Goal: Navigation & Orientation: Find specific page/section

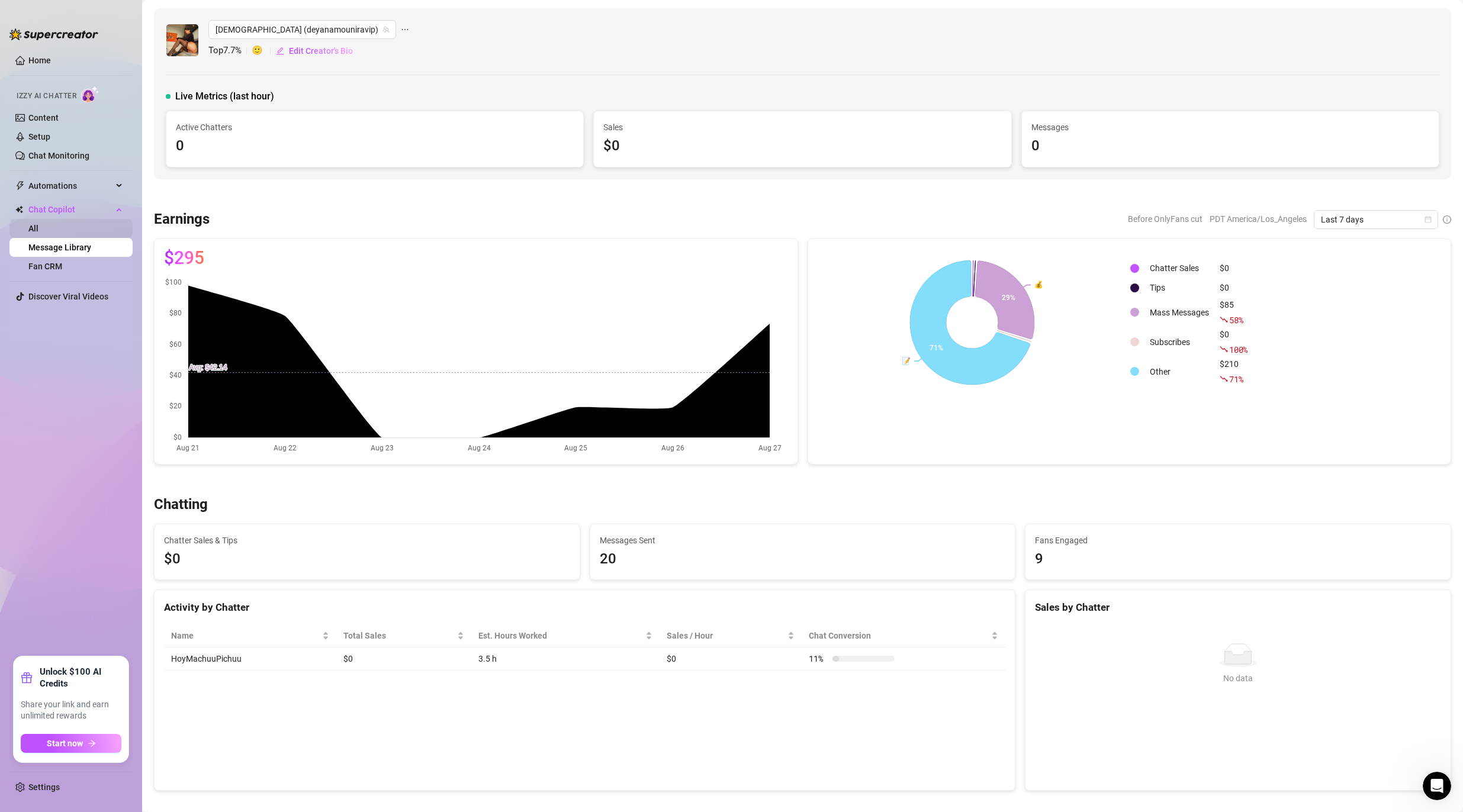
click at [39, 226] on link "All" at bounding box center [33, 229] width 10 height 10
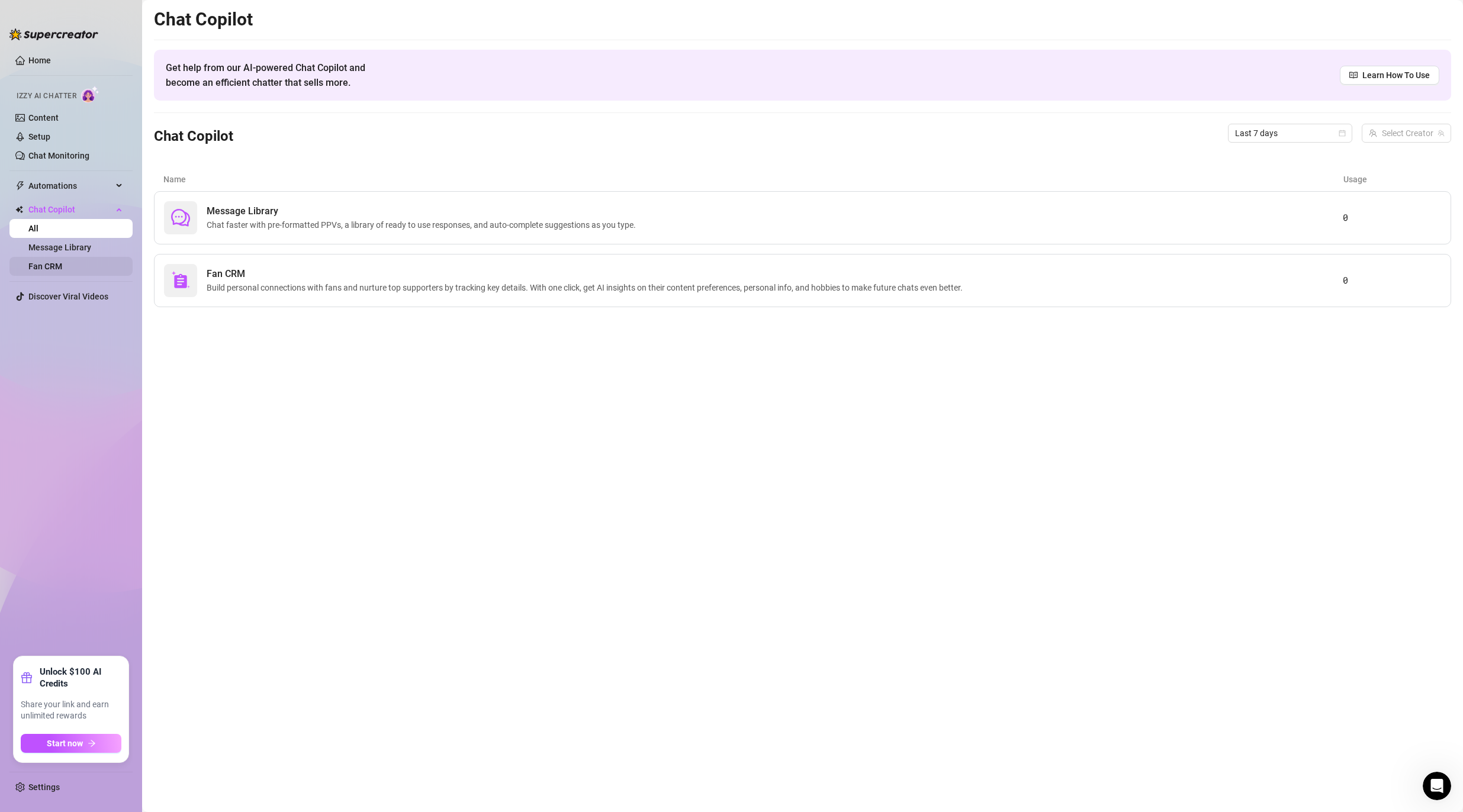
click at [62, 267] on link "Fan CRM" at bounding box center [46, 267] width 34 height 10
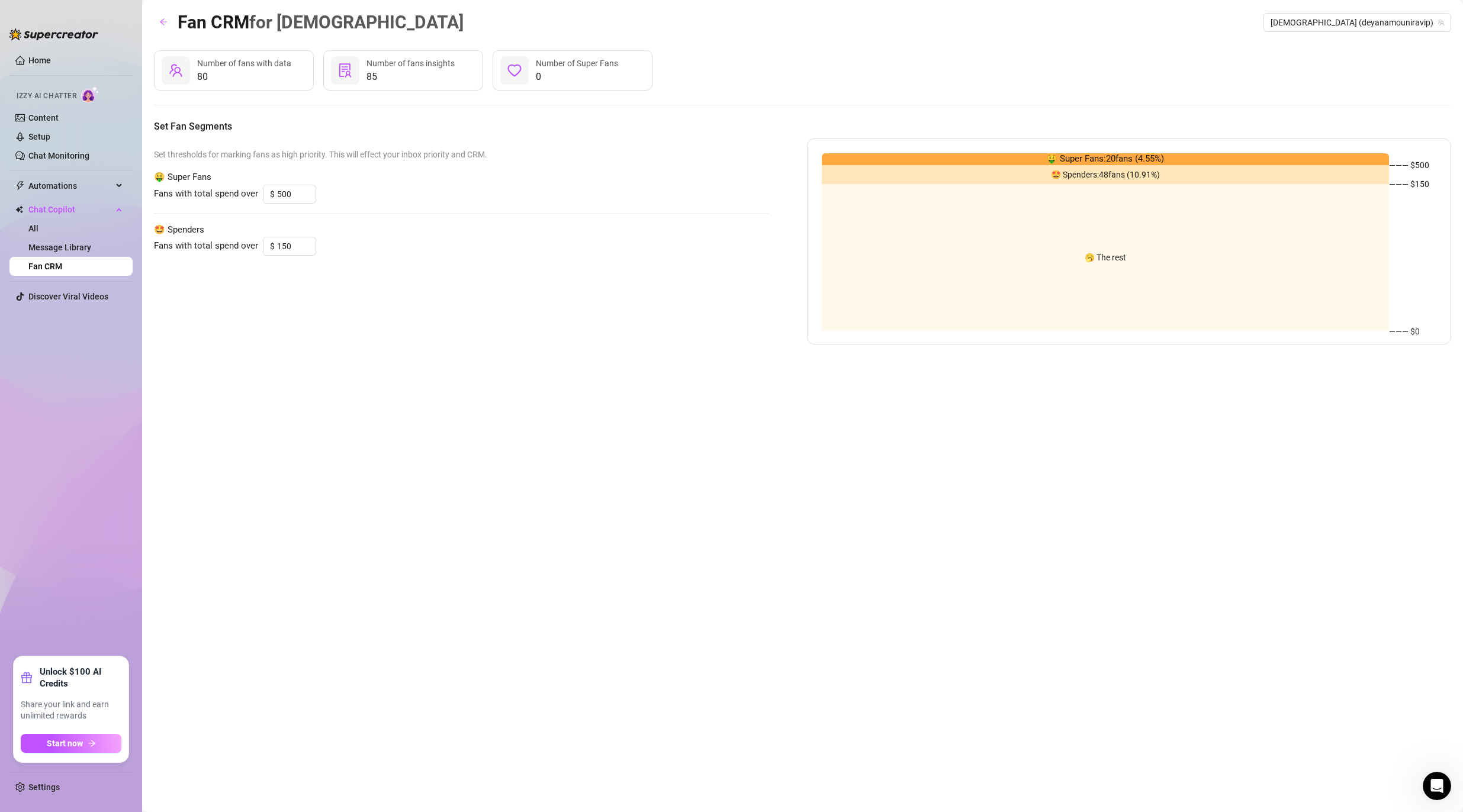
click at [290, 114] on div "80 Number of fans with data 85 Number of fans insights 0 Number of Super Fans S…" at bounding box center [802, 197] width 1297 height 294
click at [39, 115] on link "Content" at bounding box center [44, 118] width 30 height 10
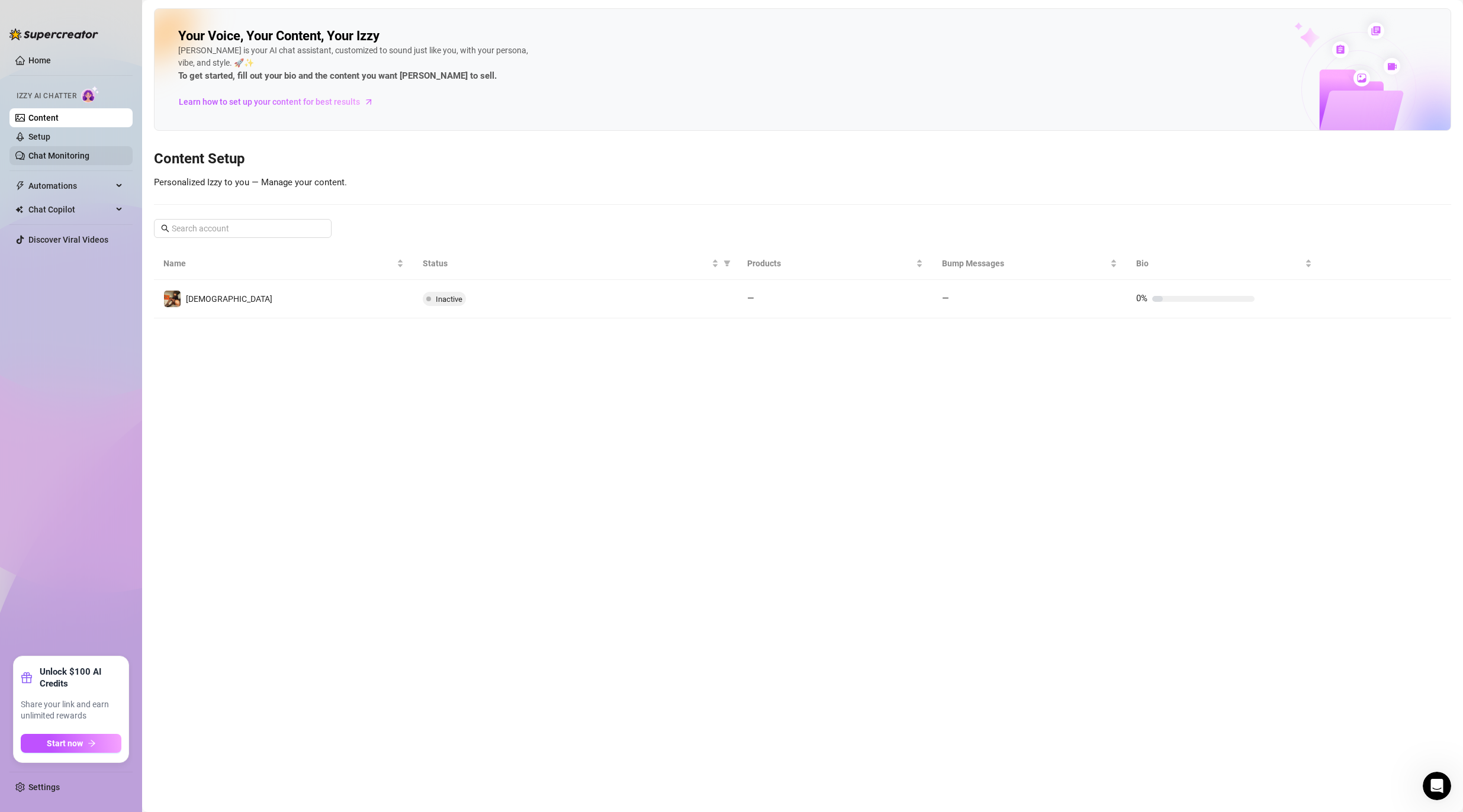
click at [82, 158] on link "Chat Monitoring" at bounding box center [59, 156] width 61 height 10
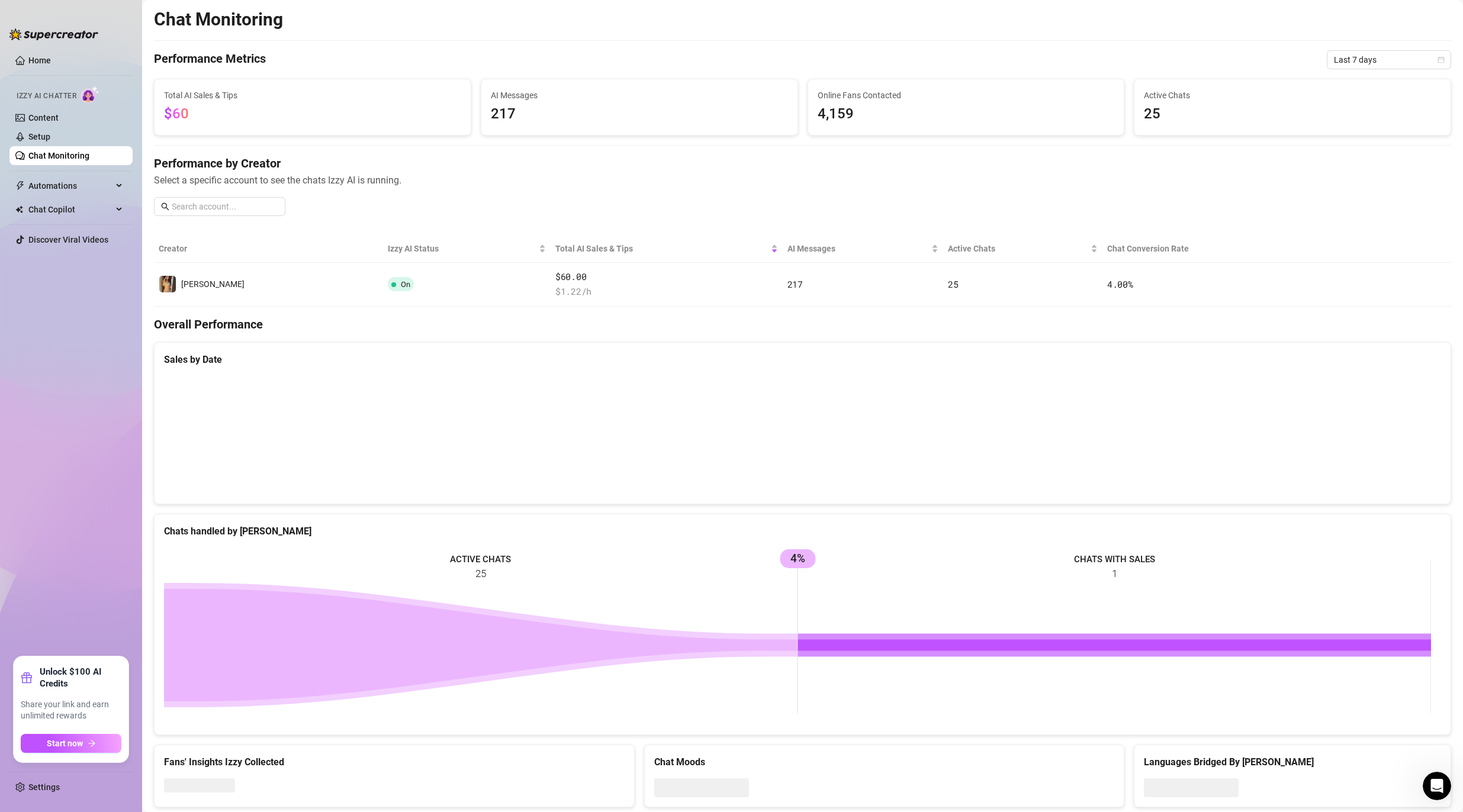
click at [524, 155] on h4 "Performance by Creator" at bounding box center [802, 163] width 1297 height 16
click at [73, 356] on ul "Home Izzy AI Chatter Content Setup Chat Monitoring Automations All Message Flow…" at bounding box center [71, 349] width 123 height 605
click at [482, 16] on div "Chat Monitoring" at bounding box center [802, 19] width 1297 height 22
click at [98, 326] on ul "Home Izzy AI Chatter Content Setup Chat Monitoring Automations All Message Flow…" at bounding box center [71, 349] width 123 height 605
click at [54, 190] on span "Automations" at bounding box center [71, 186] width 84 height 19
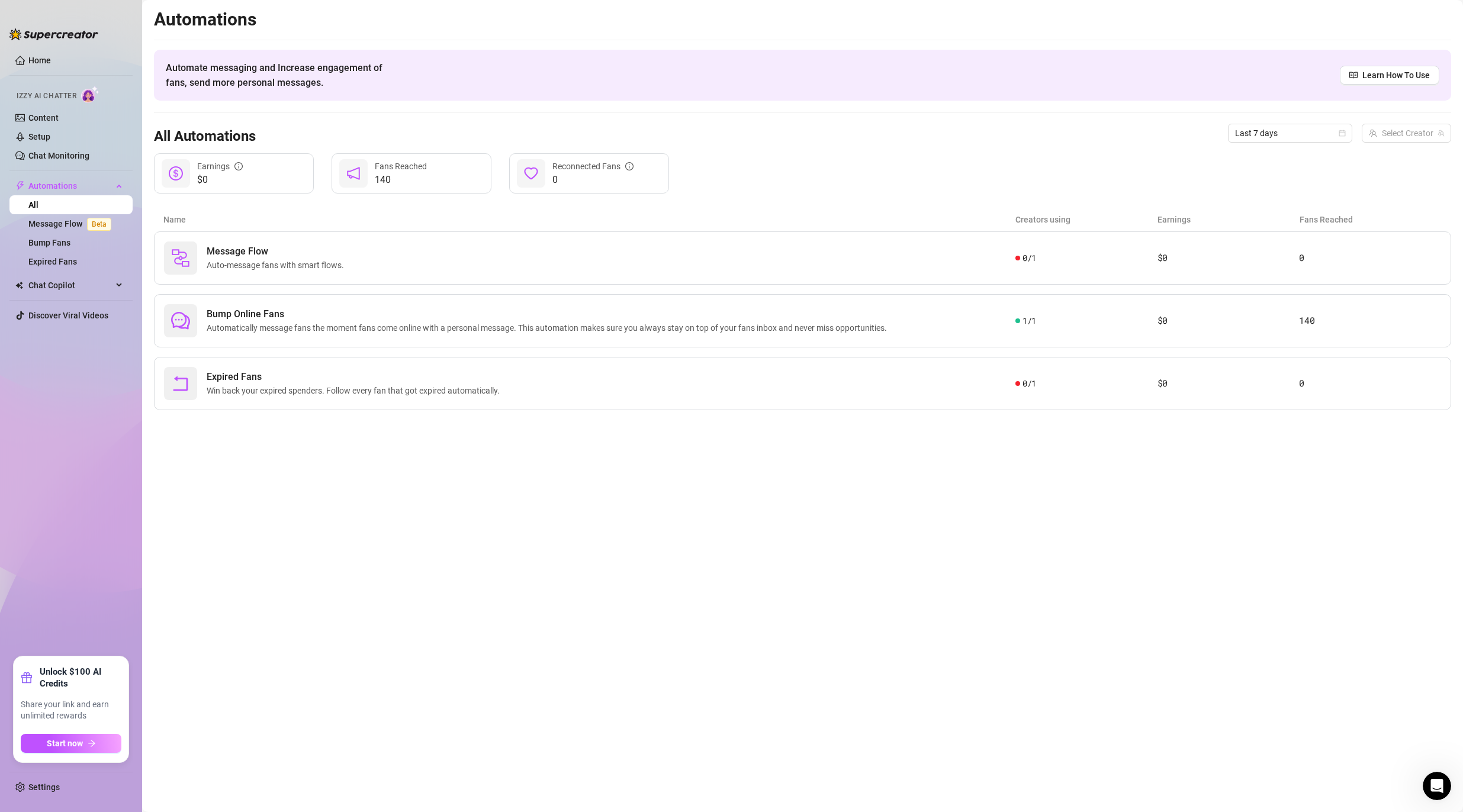
click at [289, 457] on main "Automations Automate messaging and Increase engagement of fans, send more perso…" at bounding box center [803, 406] width 1321 height 812
click at [401, 334] on span "Automatically message fans the moment fans come online with a personal message.…" at bounding box center [549, 328] width 685 height 13
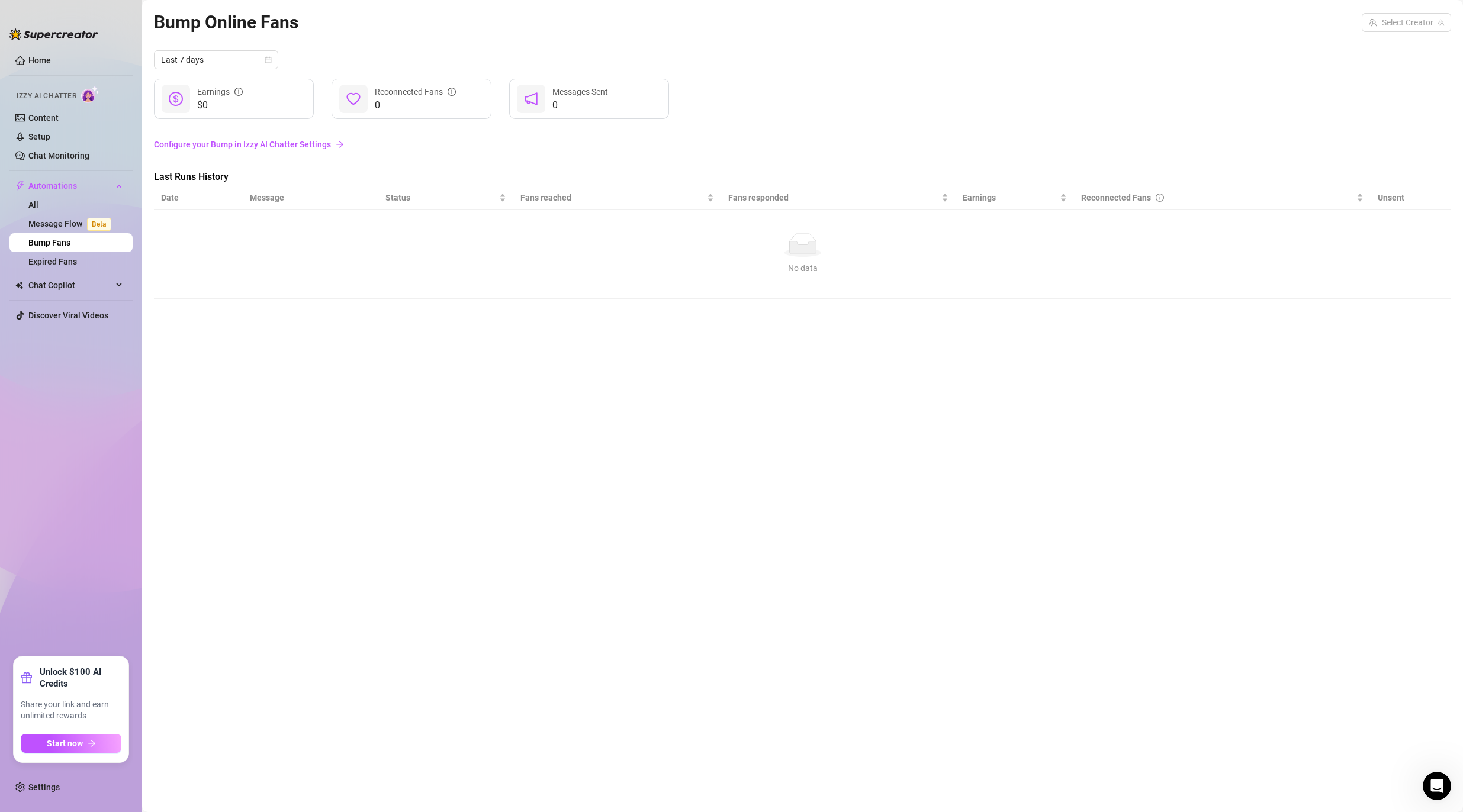
click at [283, 158] on div "Last 7 days $0 Earnings 0 Reconnected Fans 0 Messages Sent Configure your Bump …" at bounding box center [802, 175] width 1297 height 249
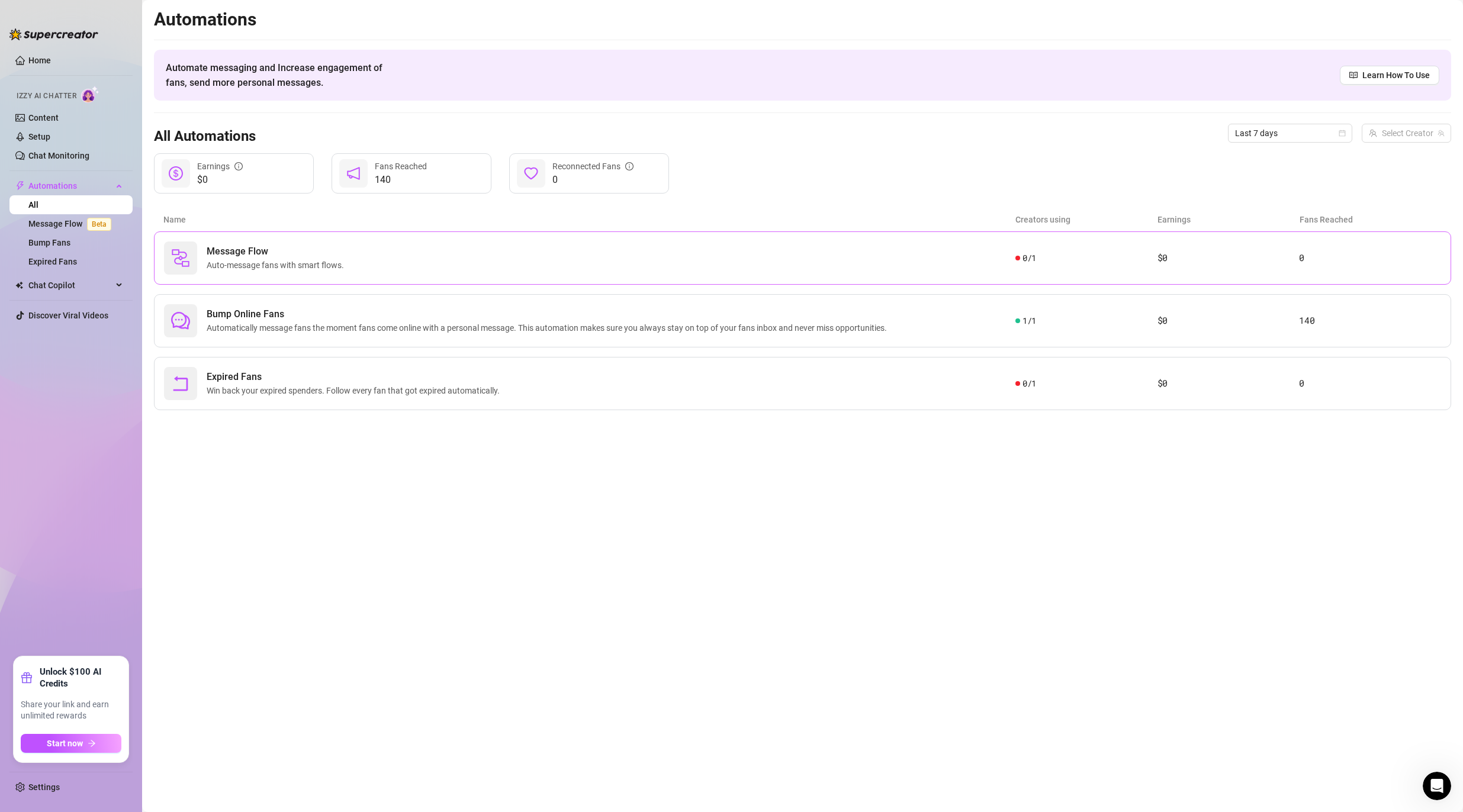
click at [324, 255] on span "Message Flow" at bounding box center [278, 251] width 142 height 14
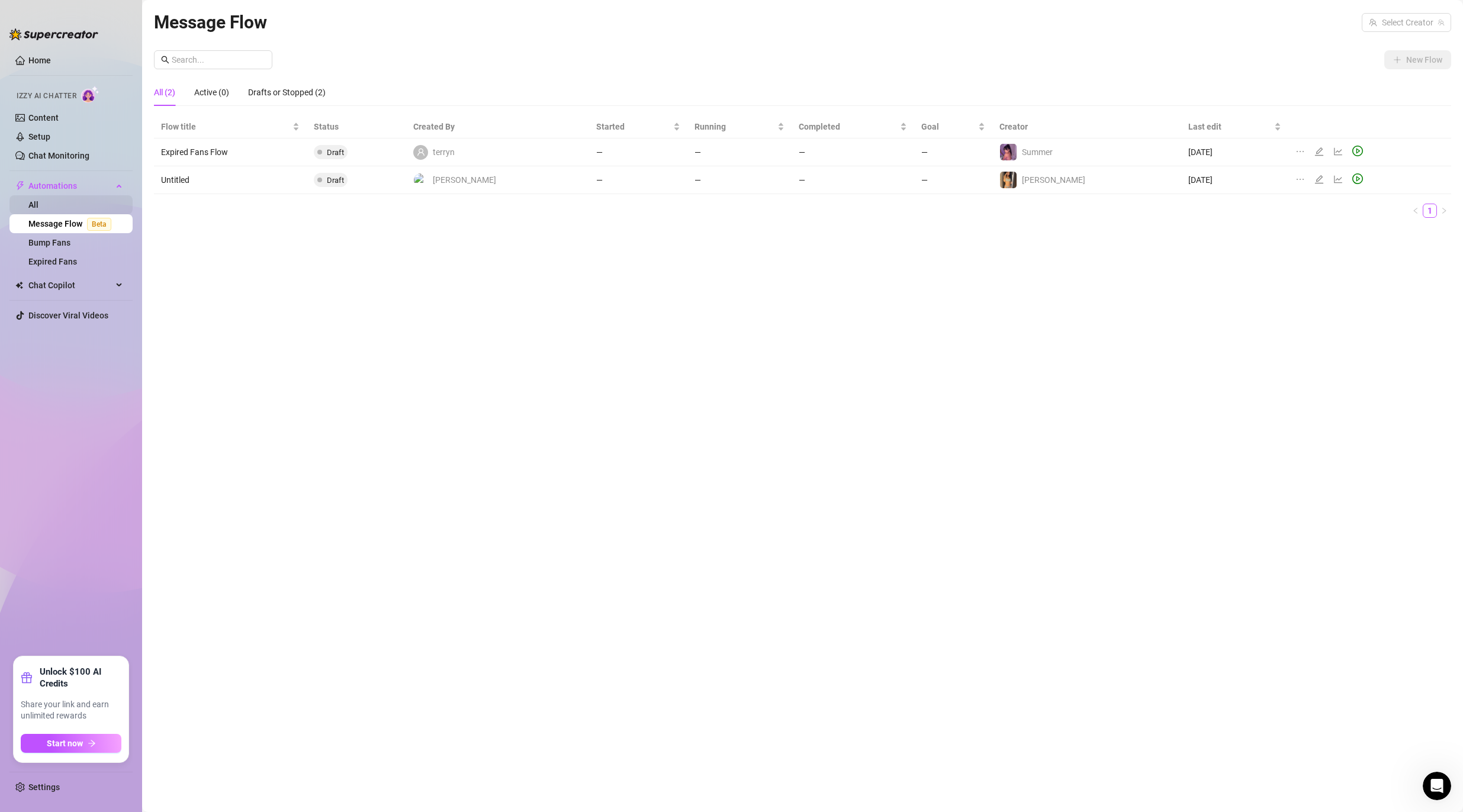
click at [39, 205] on link "All" at bounding box center [33, 205] width 10 height 10
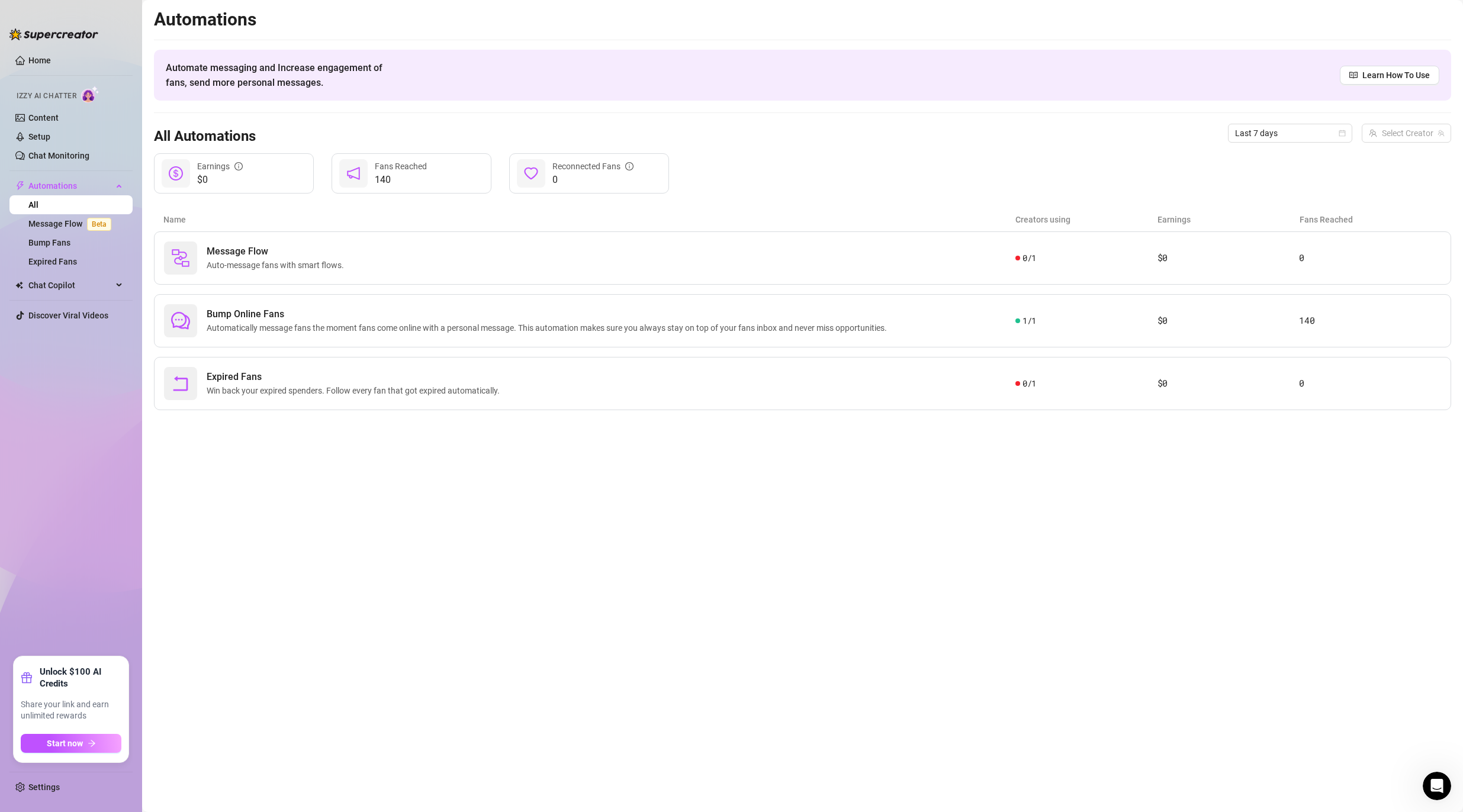
click at [259, 477] on main "Automations Automate messaging and Increase engagement of fans, send more perso…" at bounding box center [803, 406] width 1321 height 812
click at [333, 324] on span "Automatically message fans the moment fans come online with a personal message.…" at bounding box center [549, 328] width 685 height 13
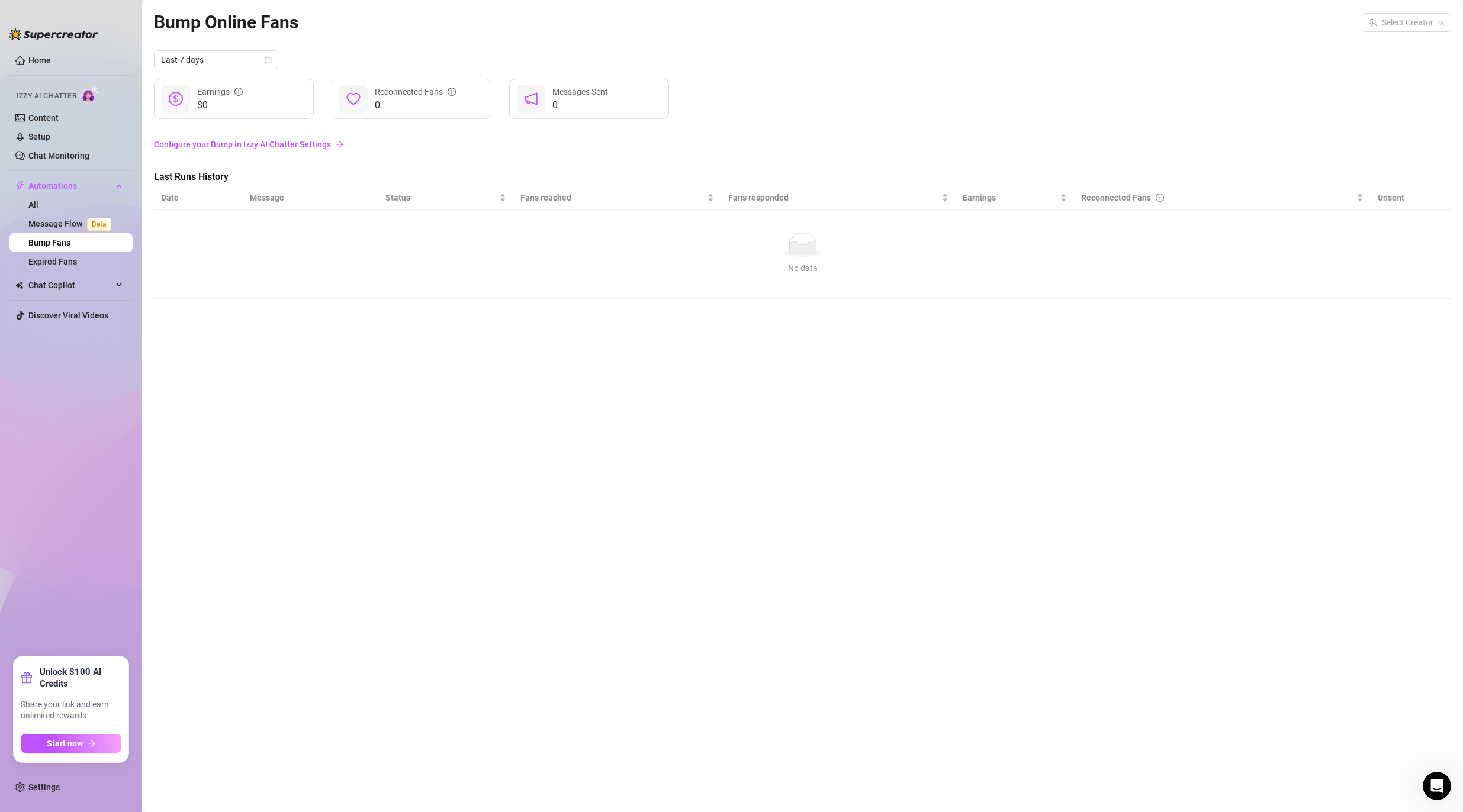
click at [537, 279] on td "No data No data" at bounding box center [802, 254] width 1297 height 89
click at [405, 148] on link "Configure your Bump in Izzy AI Chatter Settings" at bounding box center [802, 144] width 1297 height 13
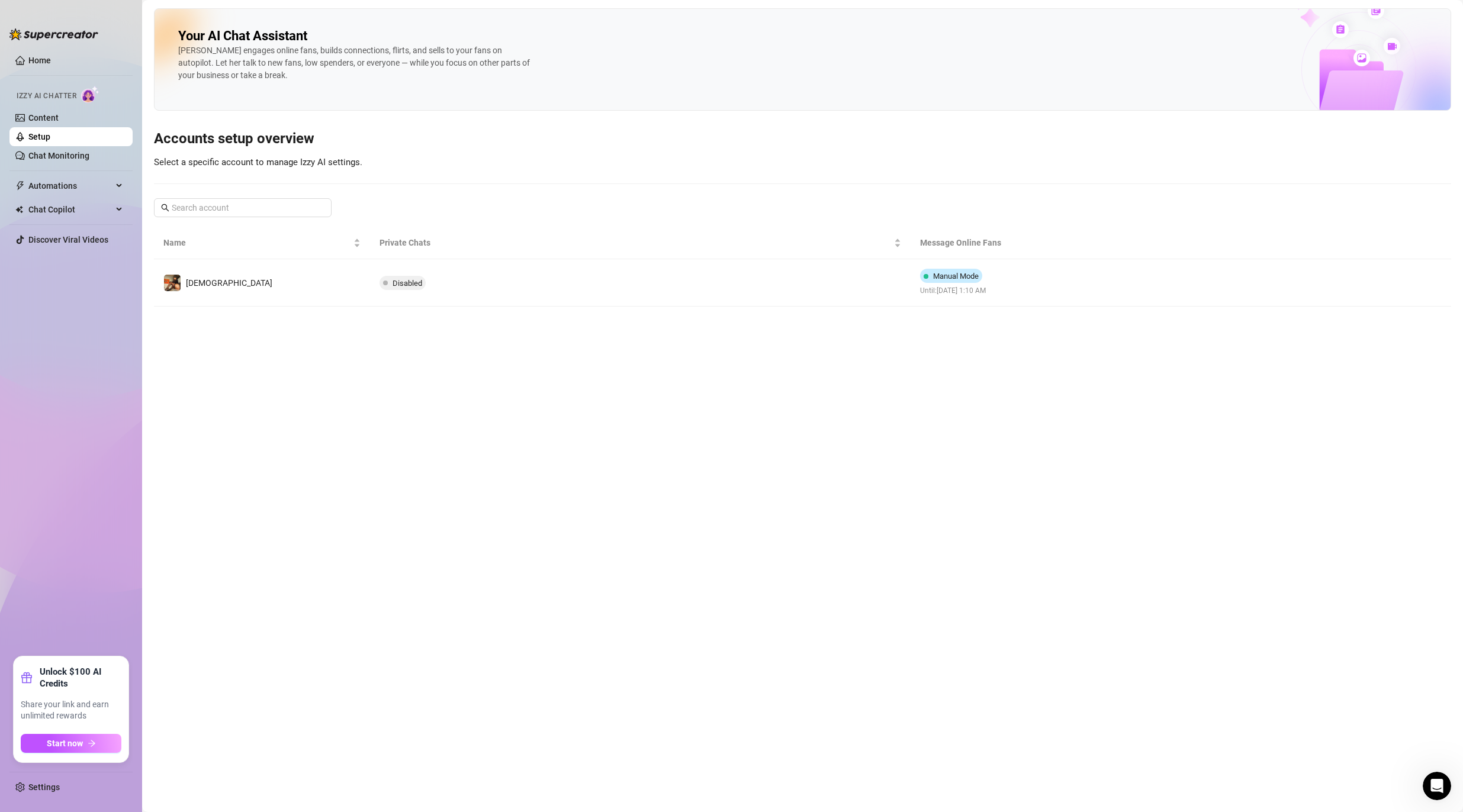
click at [161, 89] on div "Your AI Chat Assistant [PERSON_NAME] engages online fans, builds connections, f…" at bounding box center [802, 59] width 1297 height 103
click at [58, 114] on link "Content" at bounding box center [44, 118] width 30 height 10
